Goal: Information Seeking & Learning: Find specific fact

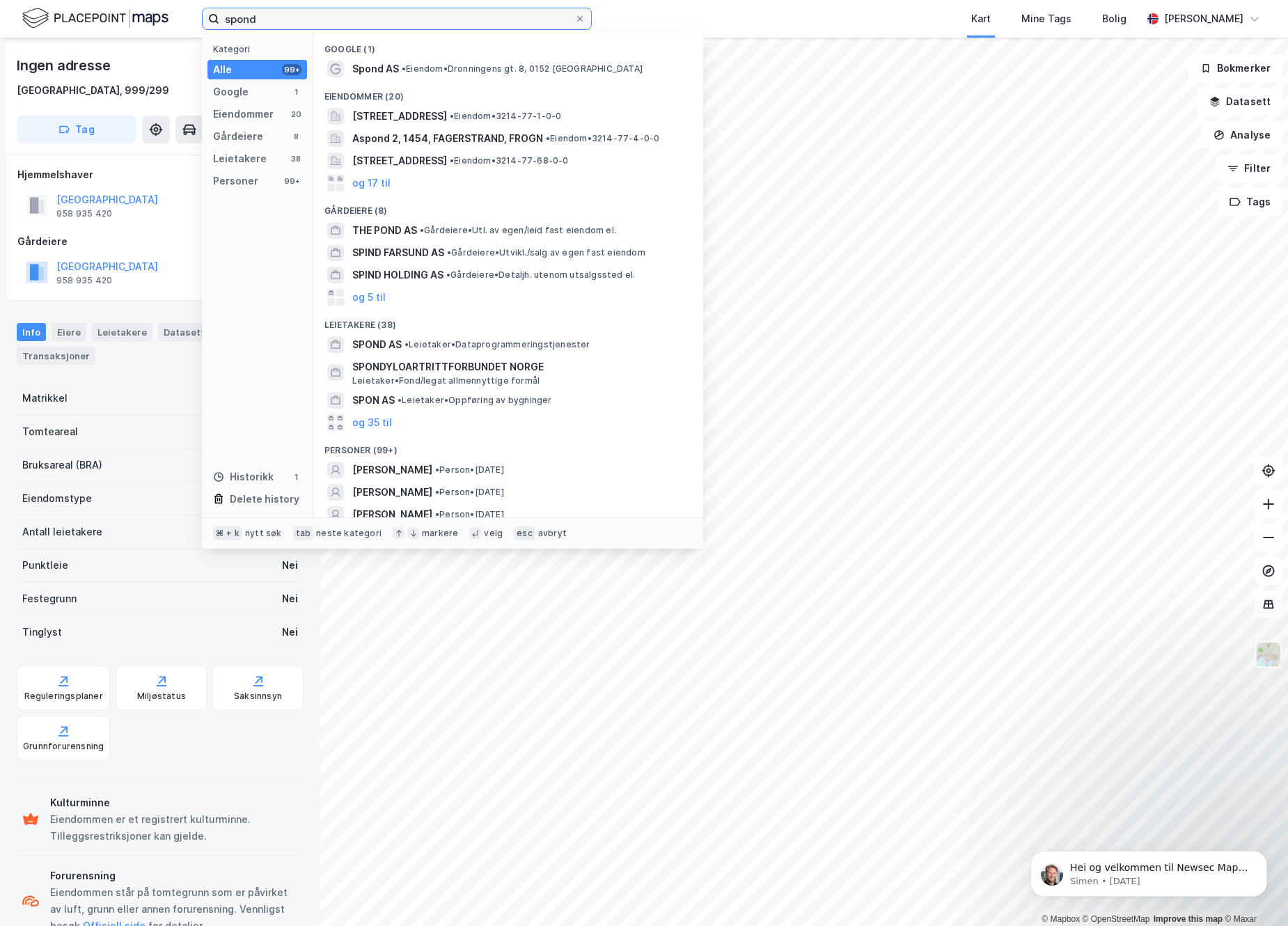
drag, startPoint x: 265, startPoint y: 23, endPoint x: 206, endPoint y: 16, distance: 59.4
click at [220, 16] on input "spond" at bounding box center [397, 18] width 355 height 21
paste input "[PERSON_NAME]"
type input "[PERSON_NAME]"
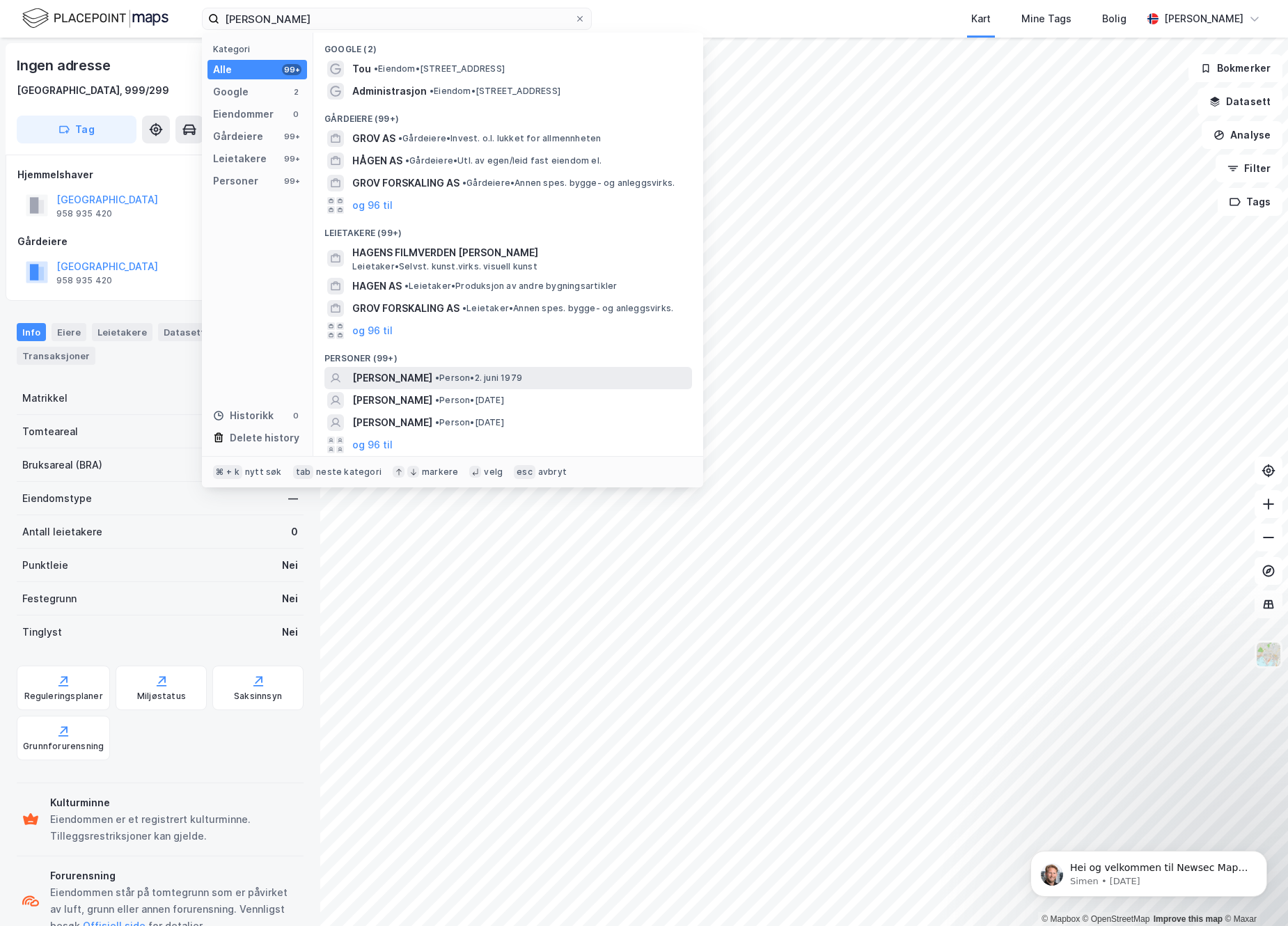
click at [398, 374] on span "[PERSON_NAME]" at bounding box center [392, 377] width 80 height 17
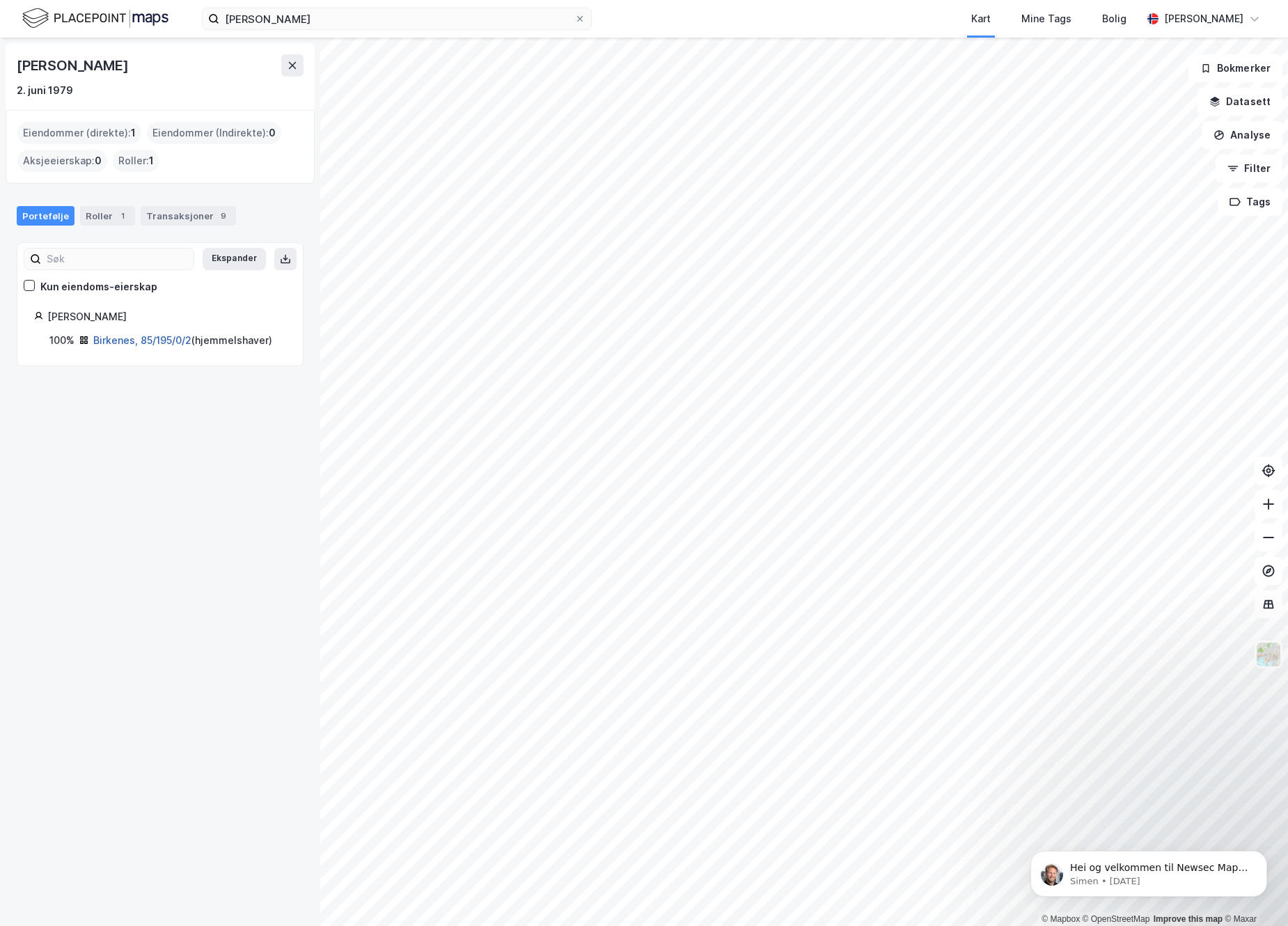
click at [117, 339] on link "Birkenes, 85/195/0/2" at bounding box center [143, 340] width 98 height 12
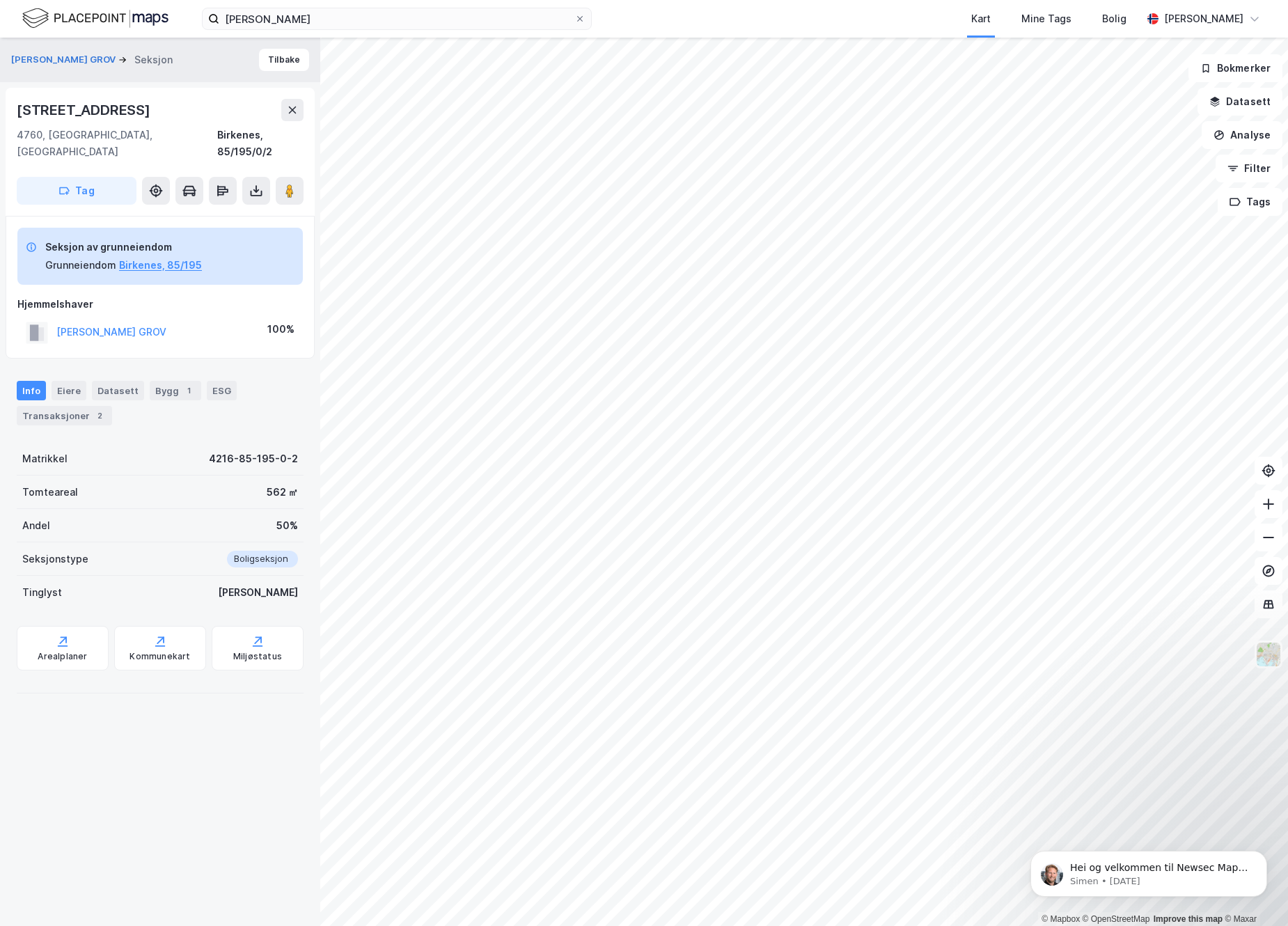
drag, startPoint x: 152, startPoint y: 111, endPoint x: 16, endPoint y: 109, distance: 136.0
click at [16, 109] on div "[STREET_ADDRESS], Agder Birkenes, 85/195/0/2 Tag" at bounding box center [161, 152] width 309 height 128
copy div "[STREET_ADDRESS]"
click at [0, 0] on button "[PERSON_NAME] GROV" at bounding box center [0, 0] width 0 height 0
